Goal: Information Seeking & Learning: Get advice/opinions

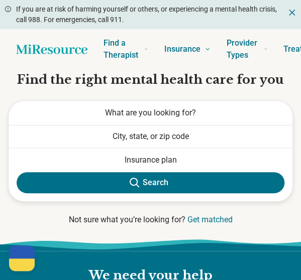
click at [126, 115] on span "What are you looking for?" at bounding box center [150, 113] width 91 height 10
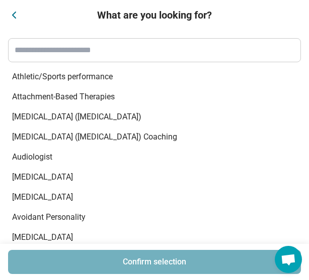
scroll to position [385, 0]
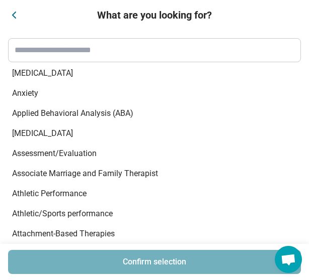
click at [23, 95] on span "Anxiety" at bounding box center [148, 93] width 272 height 12
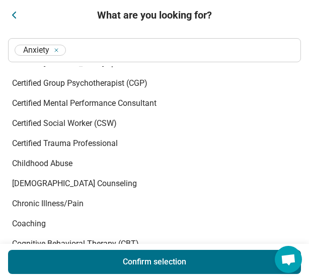
scroll to position [1099, 0]
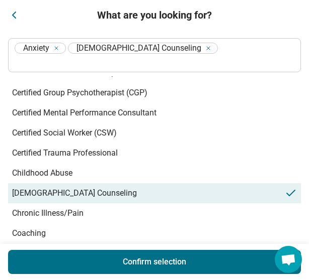
click at [39, 187] on span "[DEMOGRAPHIC_DATA] Counseling" at bounding box center [148, 193] width 272 height 12
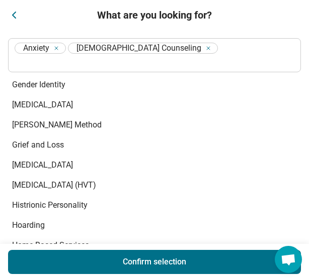
scroll to position [2354, 0]
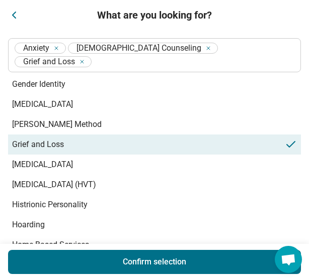
click at [42, 135] on div "Grief and Loss" at bounding box center [154, 145] width 293 height 20
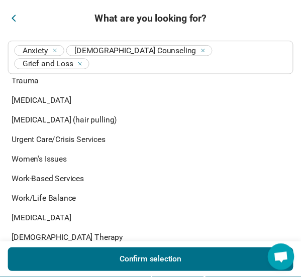
scroll to position [5843, 0]
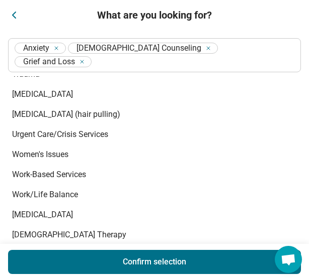
click at [118, 263] on button "Confirm selection" at bounding box center [154, 262] width 293 height 24
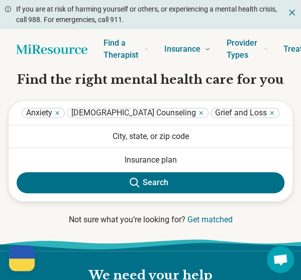
click at [169, 132] on button "City, state, or zip code" at bounding box center [151, 137] width 284 height 22
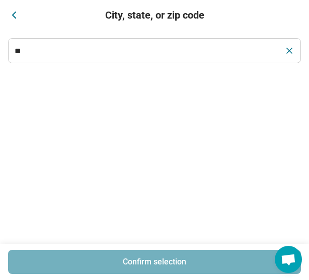
type input "*"
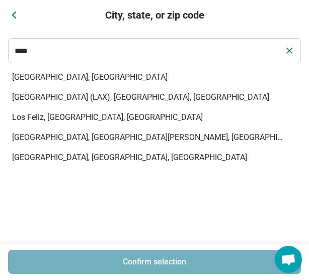
type input "***"
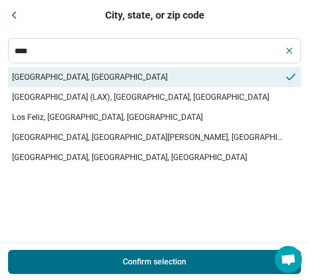
click at [112, 84] on div "Los Angeles, CA" at bounding box center [154, 77] width 293 height 20
click at [128, 262] on button "Confirm selection" at bounding box center [154, 262] width 293 height 24
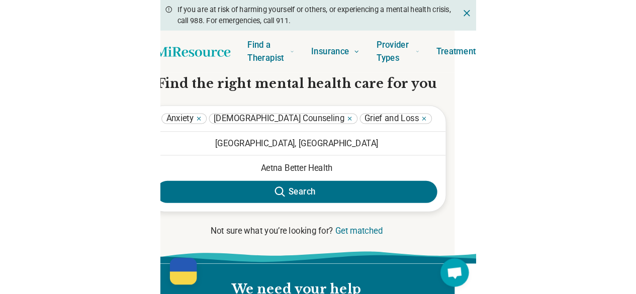
scroll to position [0, 12]
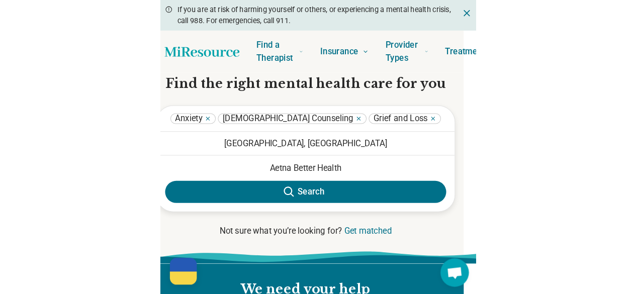
scroll to position [0, 2]
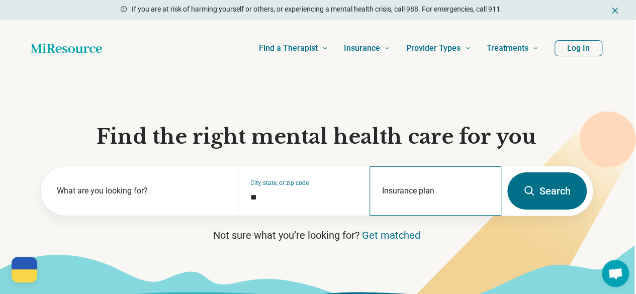
click at [301, 194] on div "Insurance plan" at bounding box center [435, 190] width 132 height 49
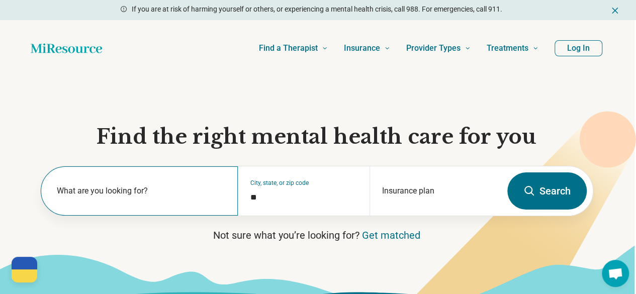
click at [93, 187] on div "What are you looking for?" at bounding box center [140, 190] width 198 height 49
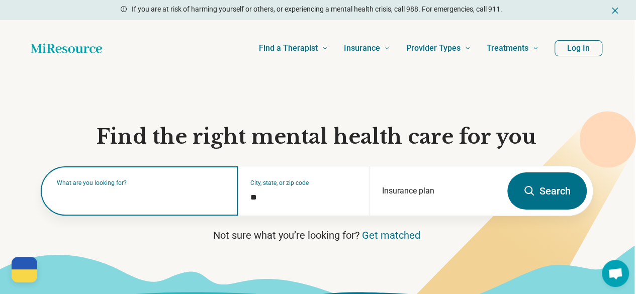
click at [84, 196] on input "text" at bounding box center [141, 196] width 169 height 12
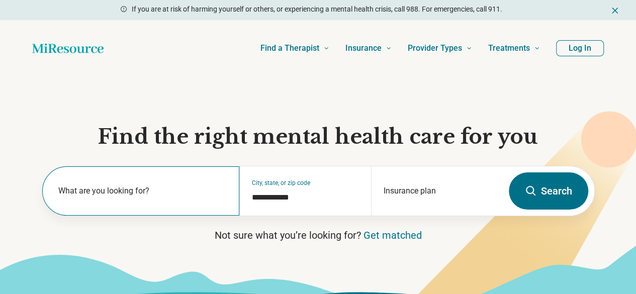
click at [81, 191] on label "What are you looking for?" at bounding box center [142, 191] width 169 height 12
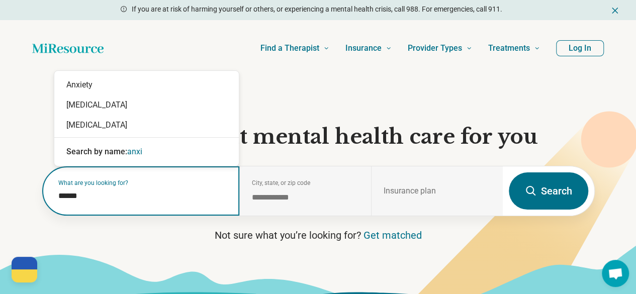
type input "*******"
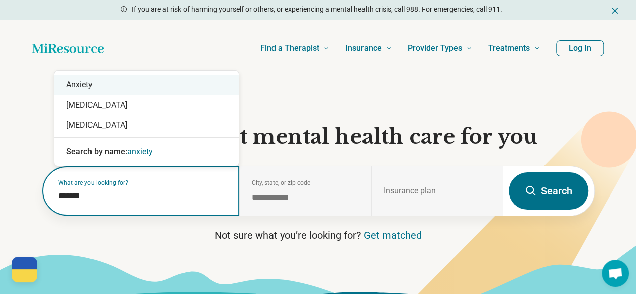
click at [94, 84] on div "Anxiety" at bounding box center [146, 85] width 184 height 20
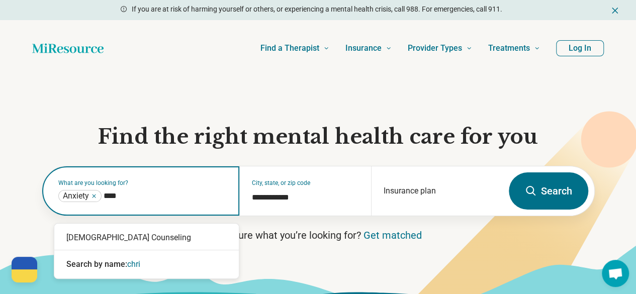
type input "***"
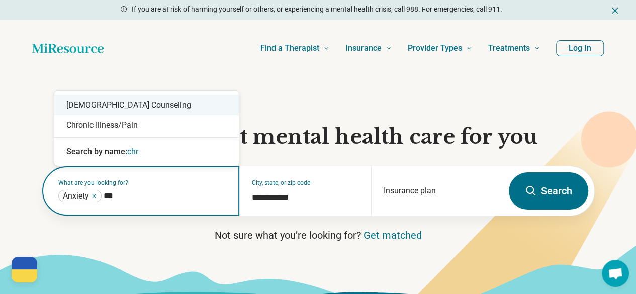
click at [89, 104] on div "[DEMOGRAPHIC_DATA] Counseling" at bounding box center [146, 105] width 184 height 20
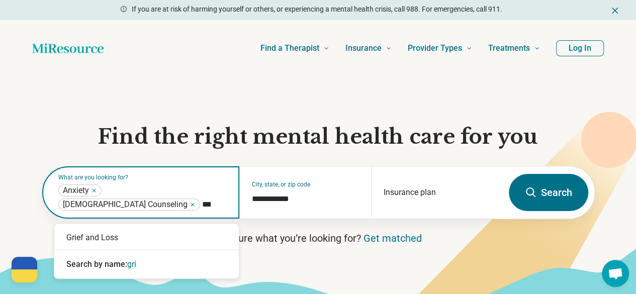
type input "****"
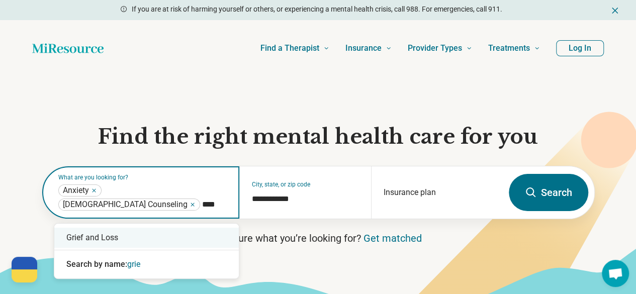
click at [102, 232] on div "Grief and Loss" at bounding box center [146, 238] width 184 height 20
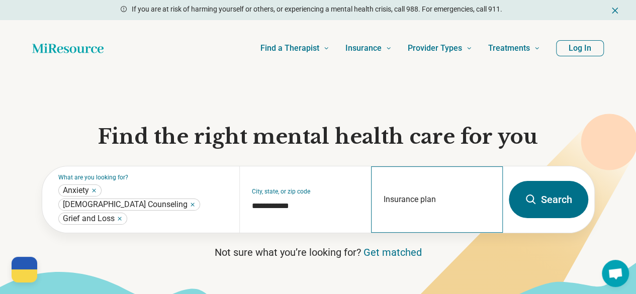
click at [418, 182] on div "Insurance plan" at bounding box center [437, 199] width 132 height 66
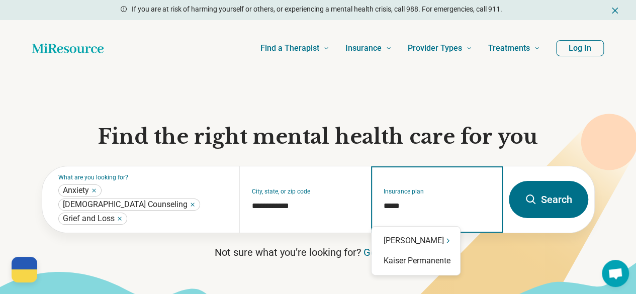
type input "******"
click at [420, 240] on div "[PERSON_NAME]" at bounding box center [415, 241] width 88 height 20
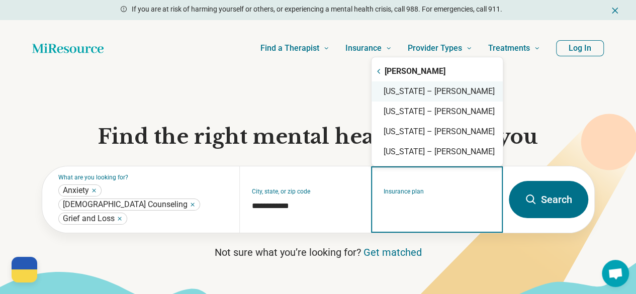
click at [423, 90] on div "[US_STATE] – [PERSON_NAME]" at bounding box center [436, 91] width 131 height 20
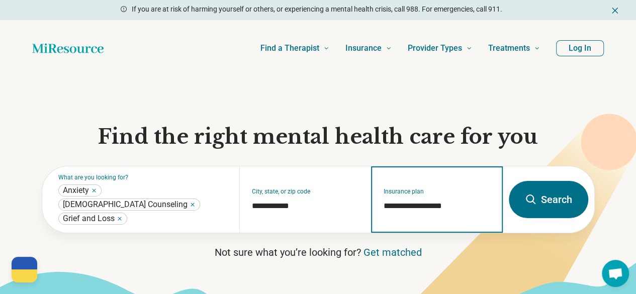
type input "**********"
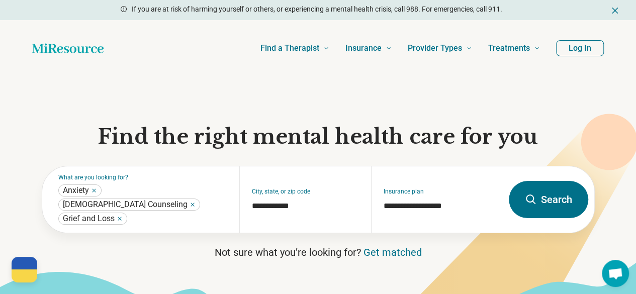
click at [560, 200] on button "Search" at bounding box center [548, 199] width 79 height 37
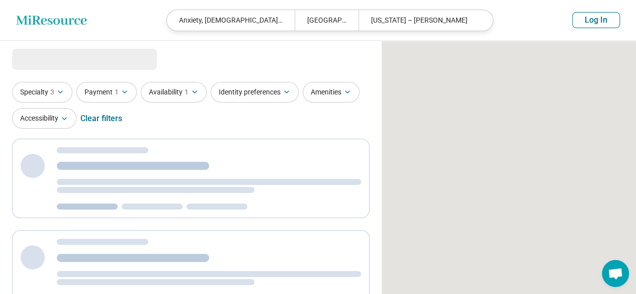
select select "***"
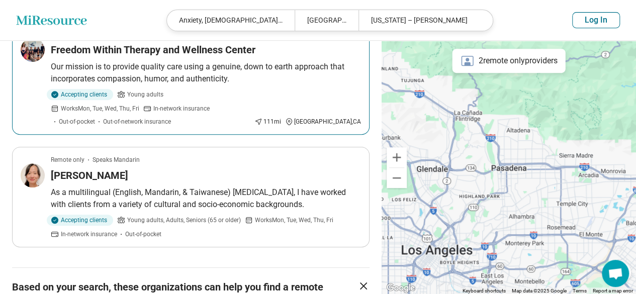
scroll to position [237, 0]
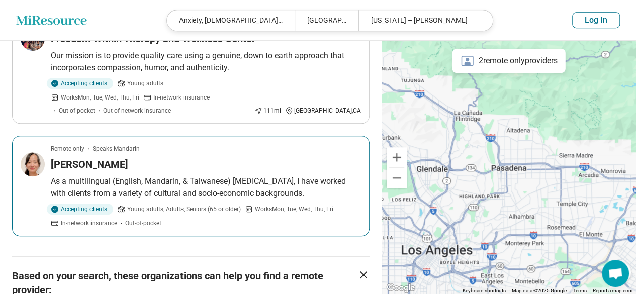
click at [79, 157] on h3 "[PERSON_NAME]" at bounding box center [89, 164] width 77 height 14
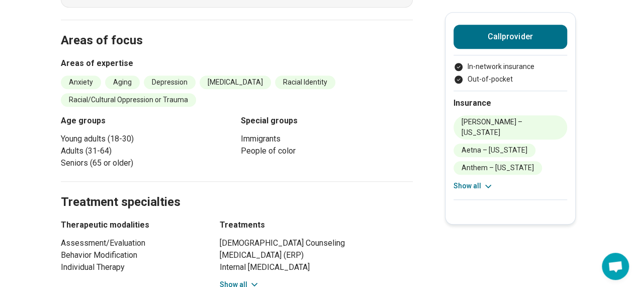
scroll to position [365, 0]
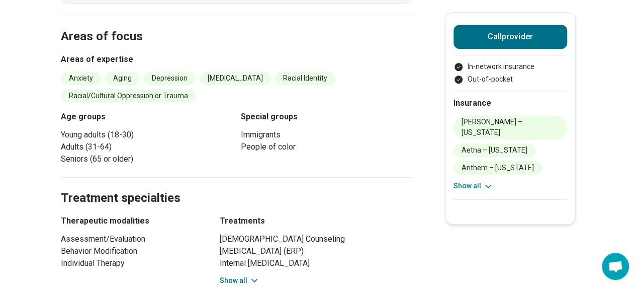
click at [241, 275] on button "Show all" at bounding box center [240, 280] width 40 height 11
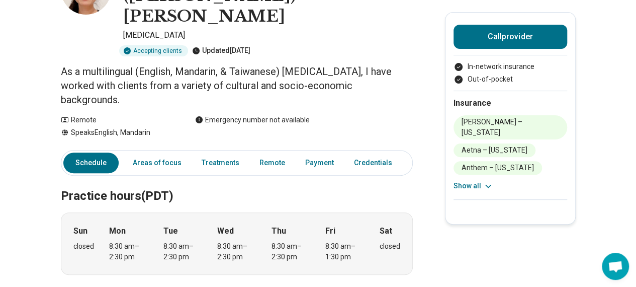
scroll to position [0, 8]
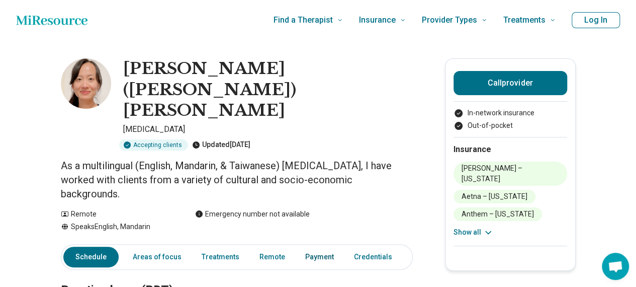
click at [323, 246] on link "Payment" at bounding box center [319, 256] width 41 height 21
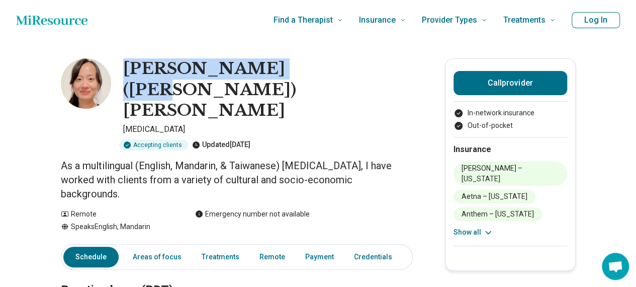
drag, startPoint x: 117, startPoint y: 69, endPoint x: 302, endPoint y: 77, distance: 185.2
click at [302, 77] on div "Pei Chen (Emily) Wu Psychologist Accepting clients Updated 7 days ago" at bounding box center [237, 104] width 352 height 92
copy h1 "Pei Chen (Emily) Wu"
